Goal: Task Accomplishment & Management: Manage account settings

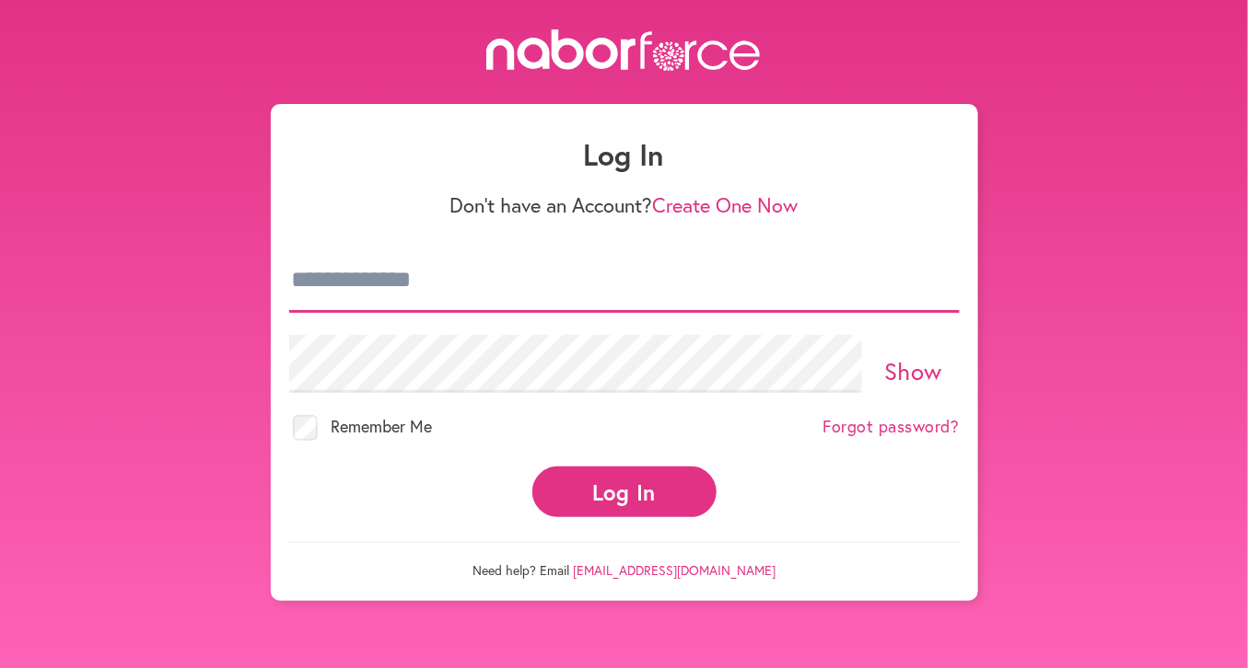
type input "**********"
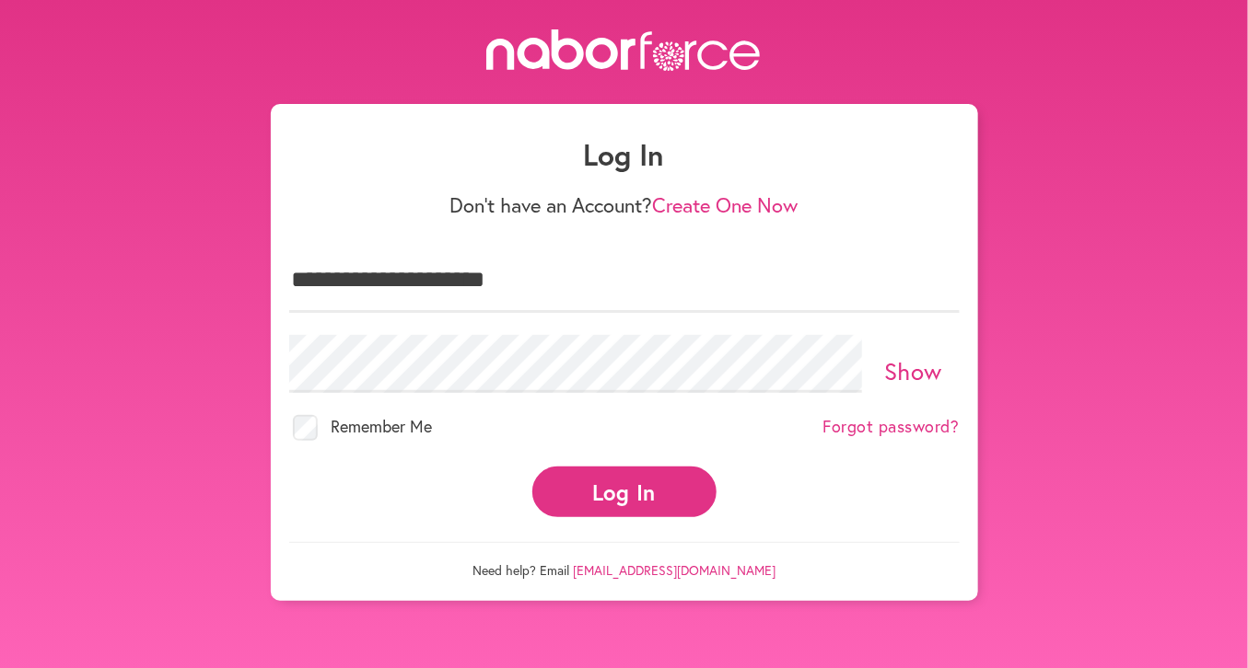
click at [605, 484] on button "Log In" at bounding box center [624, 492] width 184 height 51
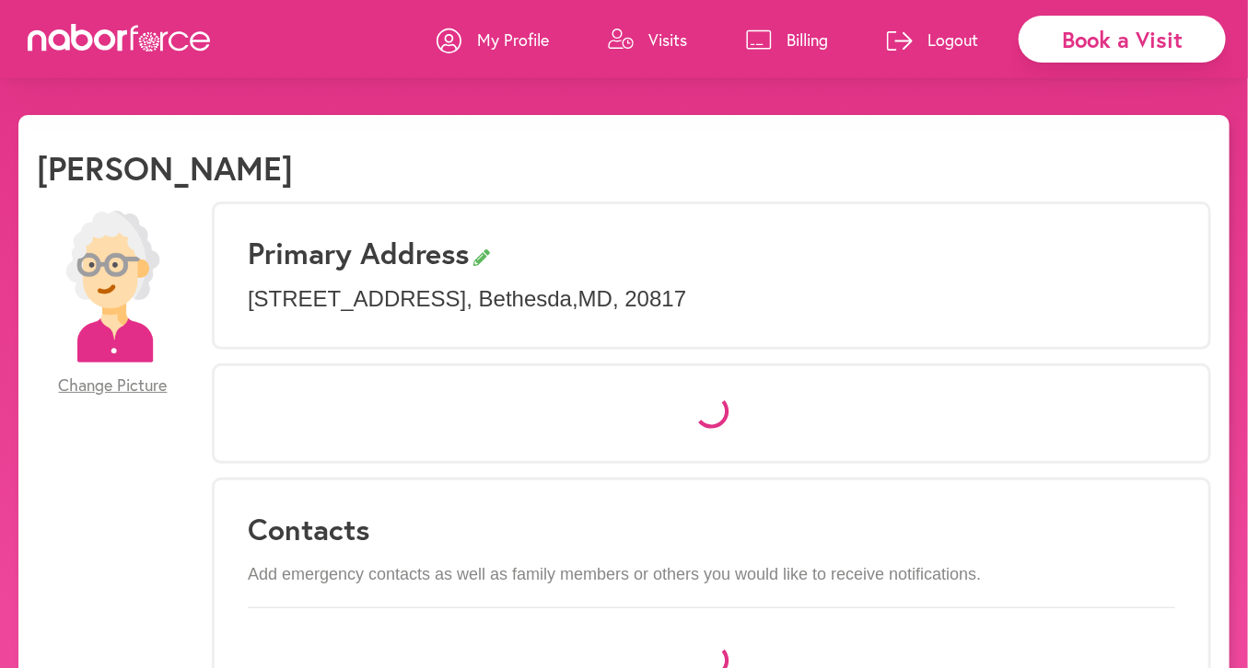
select select "*"
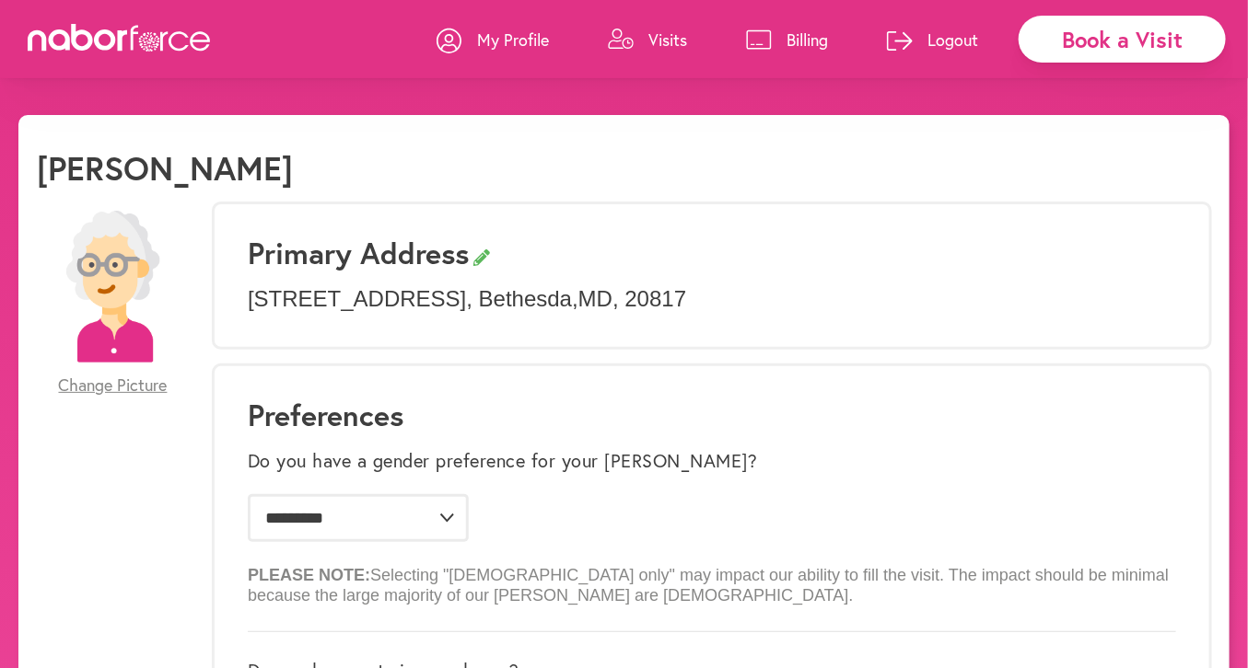
click at [653, 29] on p "Visits" at bounding box center [667, 40] width 39 height 22
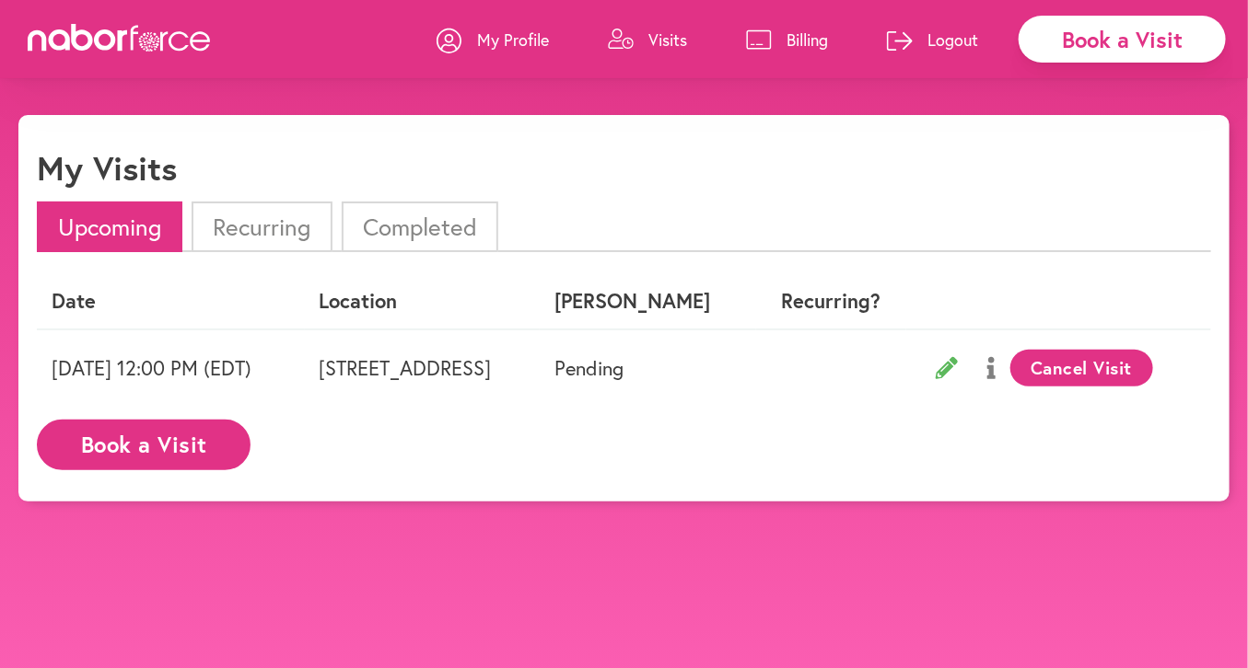
click at [954, 41] on p "Logout" at bounding box center [952, 40] width 51 height 22
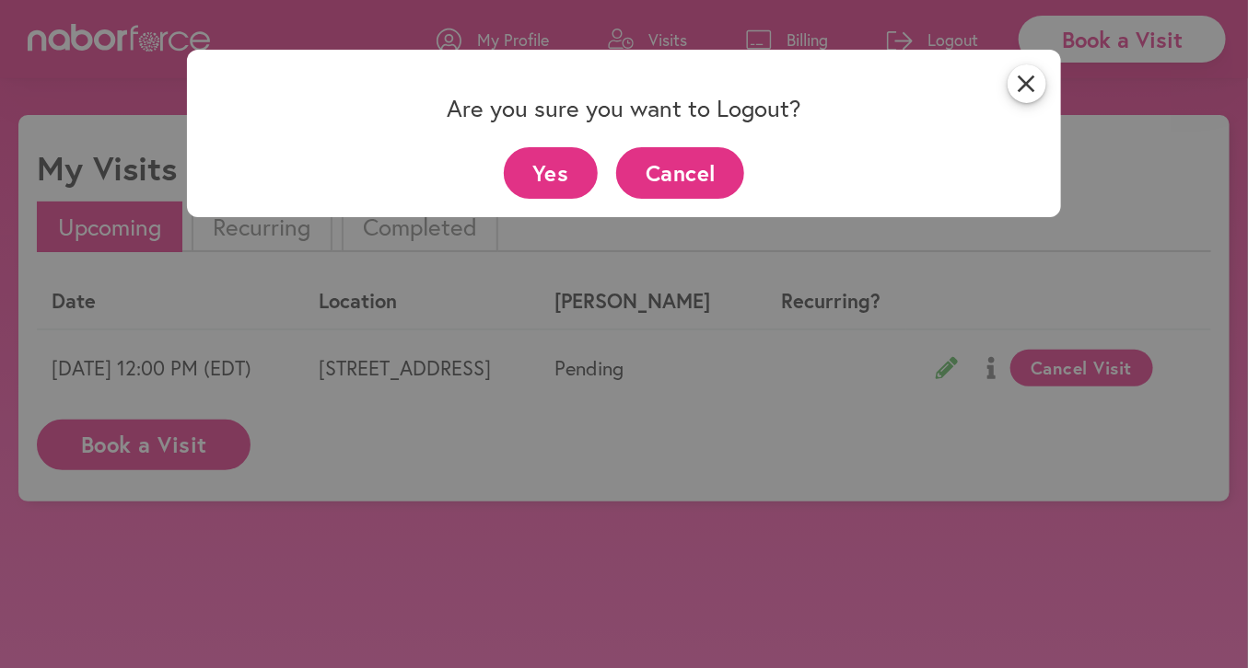
click at [575, 176] on button "Yes" at bounding box center [551, 172] width 95 height 51
